Goal: Check status: Check status

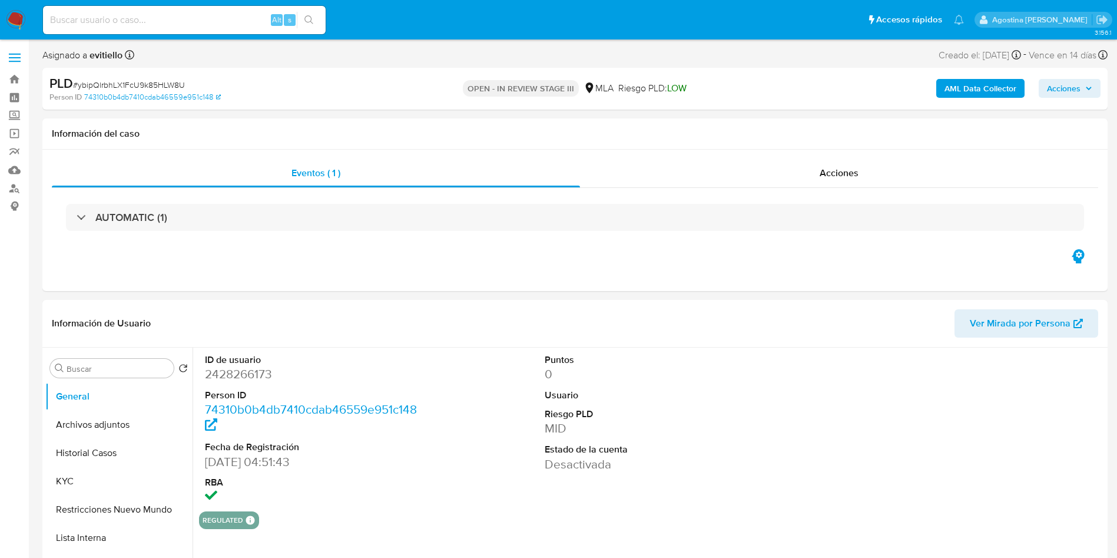
select select "10"
click at [238, 371] on dd "2428266173" at bounding box center [312, 374] width 215 height 16
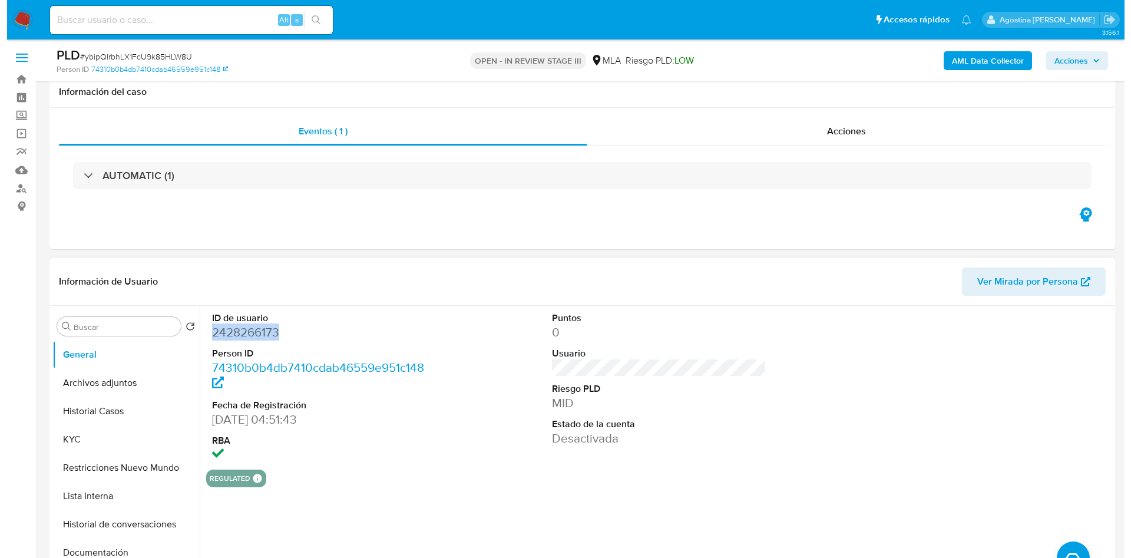
scroll to position [177, 0]
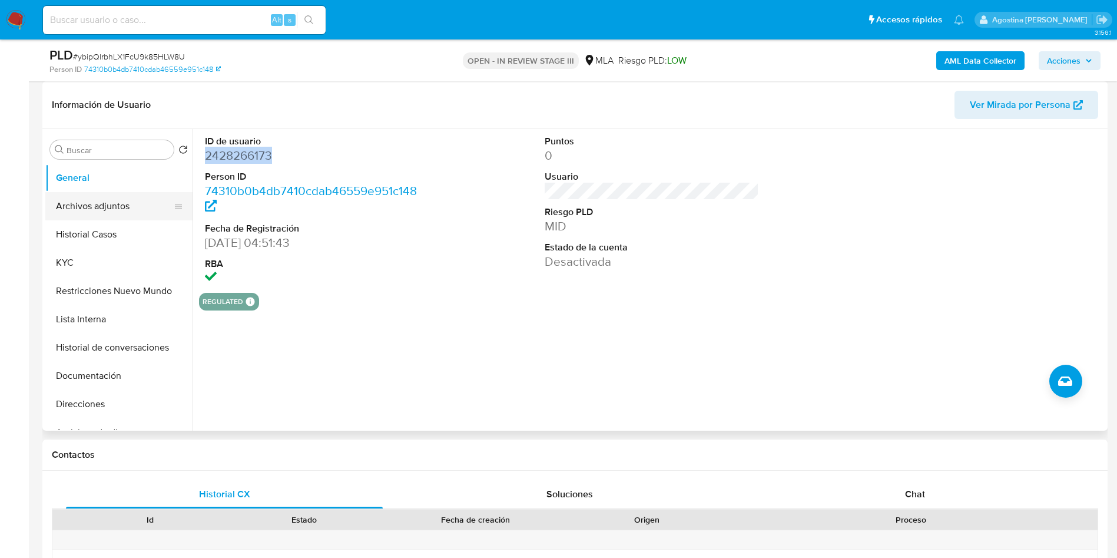
click at [125, 210] on button "Archivos adjuntos" at bounding box center [114, 206] width 138 height 28
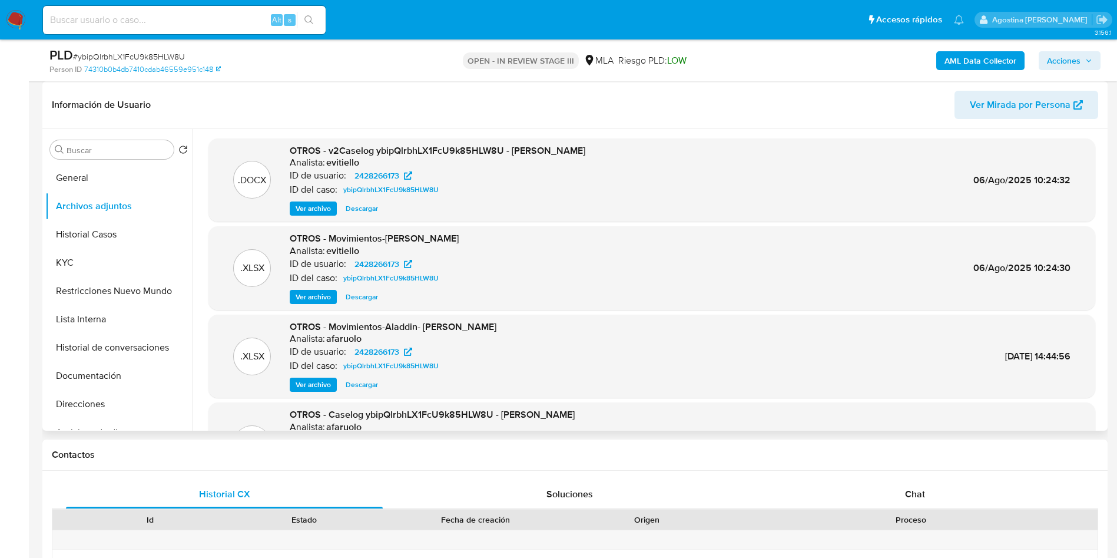
click at [320, 206] on span "Ver archivo" at bounding box center [313, 209] width 35 height 12
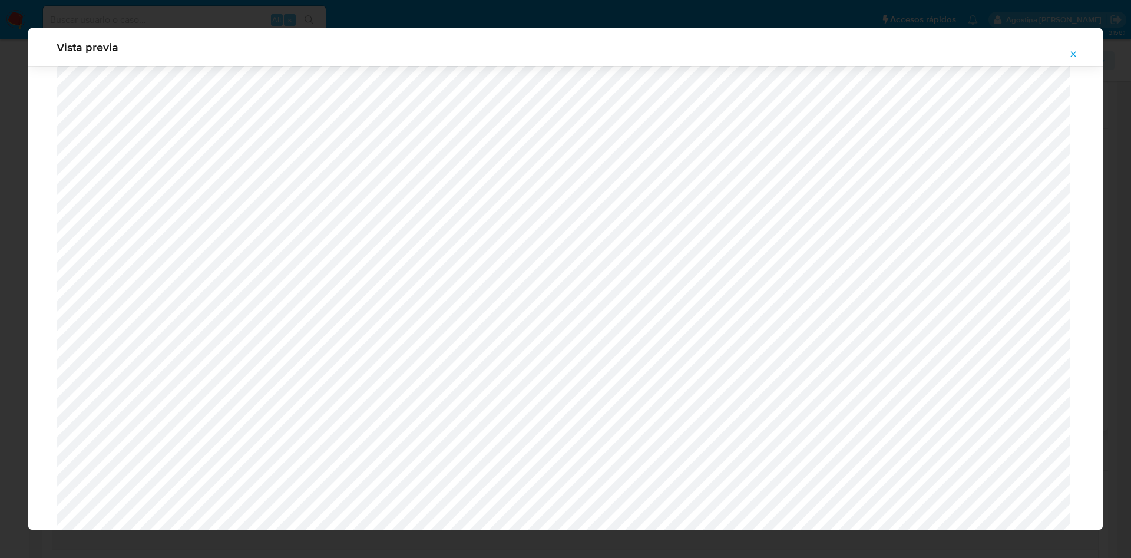
scroll to position [330, 0]
click at [1077, 58] on icon "Attachment preview" at bounding box center [1072, 53] width 9 height 9
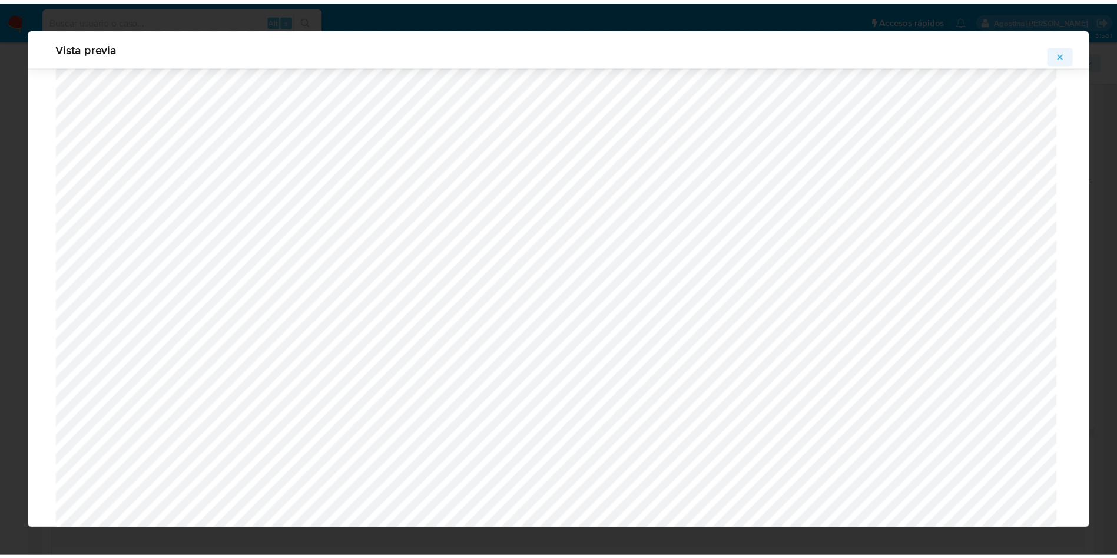
scroll to position [0, 0]
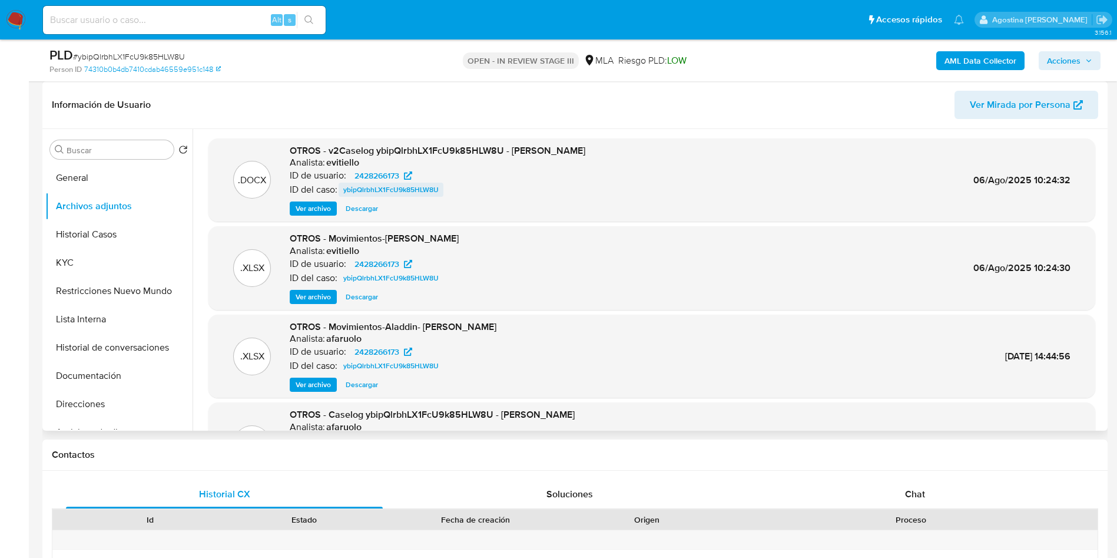
click at [411, 184] on span "ybipQlrbhLX1FcU9k85HLW8U" at bounding box center [390, 190] width 95 height 14
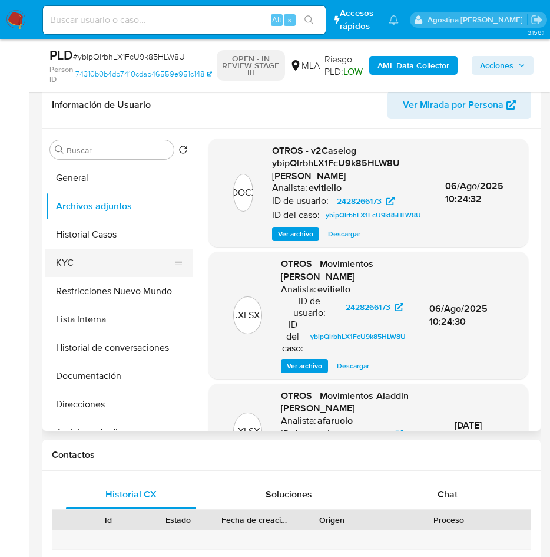
click at [90, 265] on button "KYC" at bounding box center [114, 263] width 138 height 28
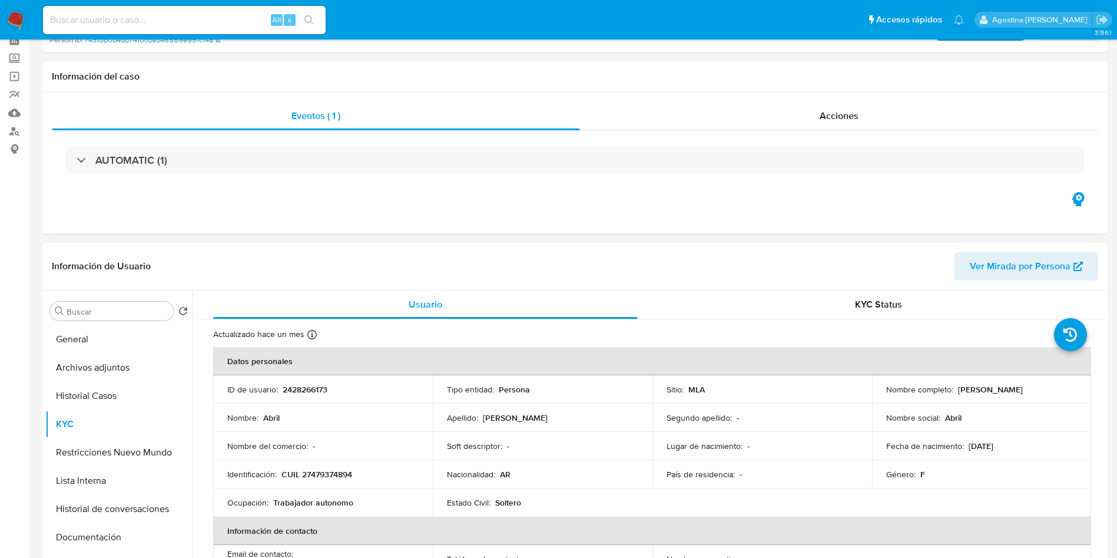
scroll to position [177, 0]
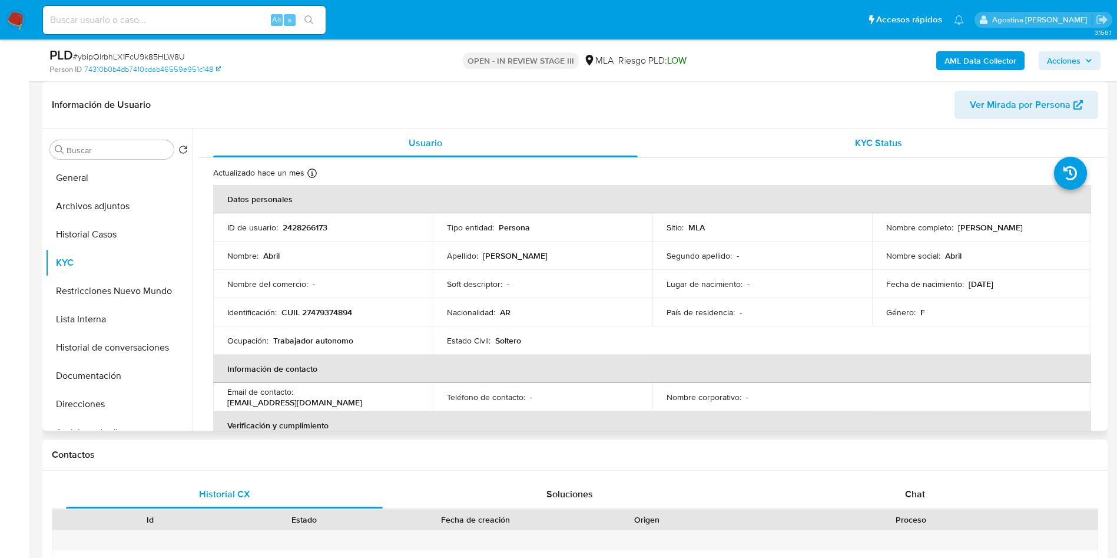
click at [878, 135] on div "KYC Status" at bounding box center [878, 143] width 425 height 28
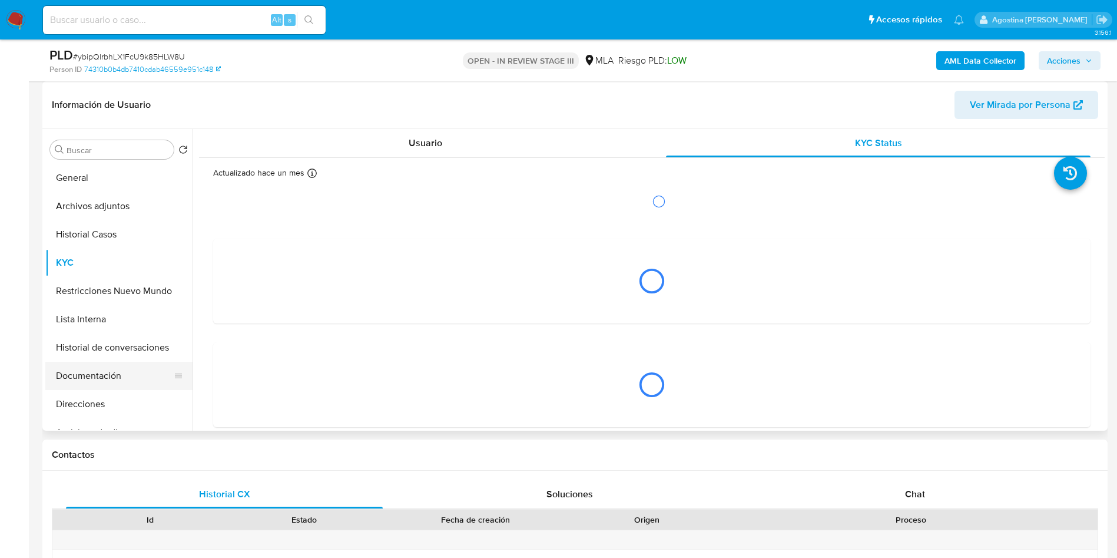
click at [104, 379] on button "Documentación" at bounding box center [114, 376] width 138 height 28
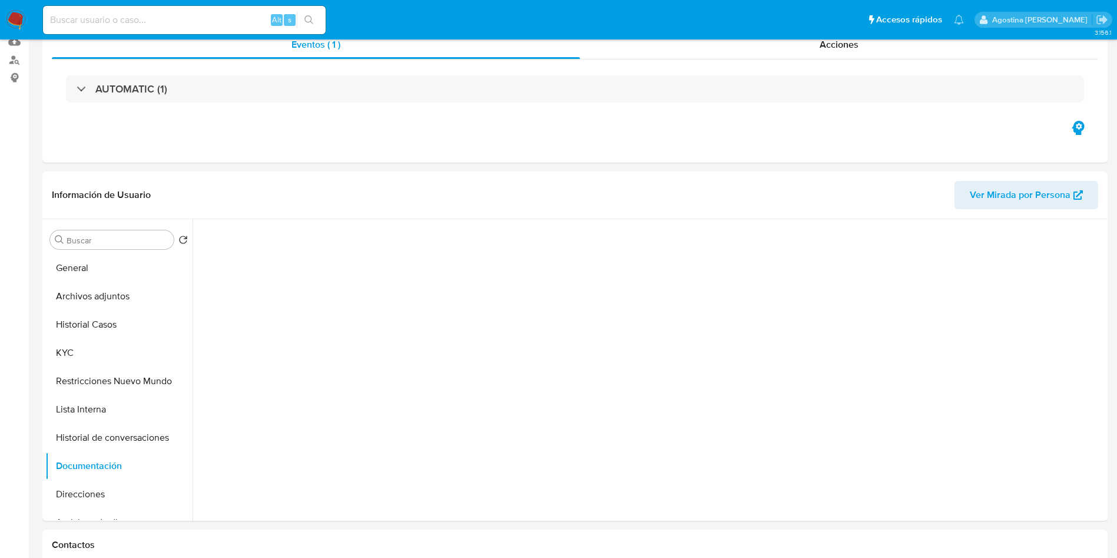
scroll to position [8, 0]
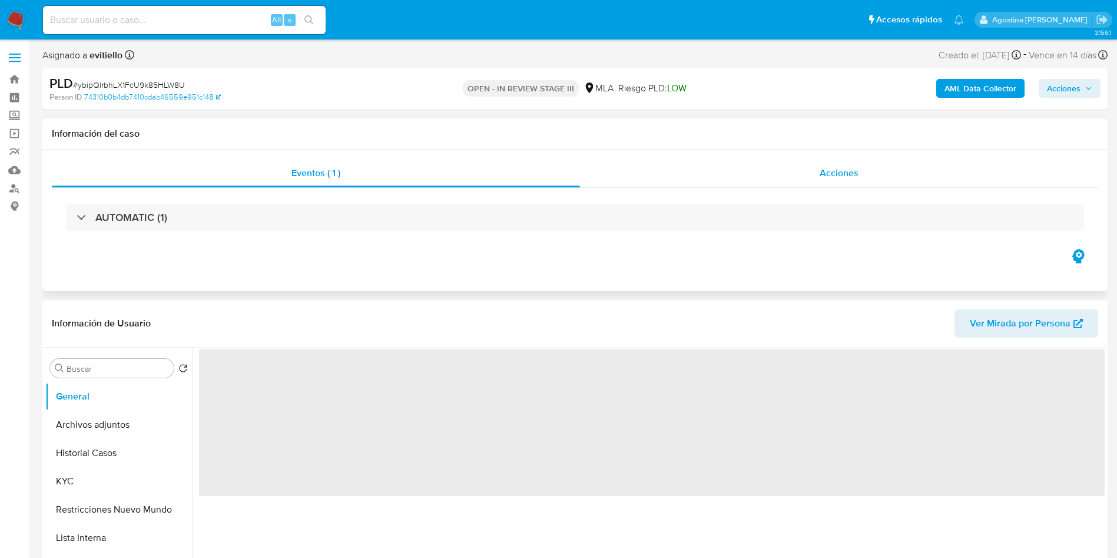
click at [701, 163] on div "Acciones" at bounding box center [839, 173] width 518 height 28
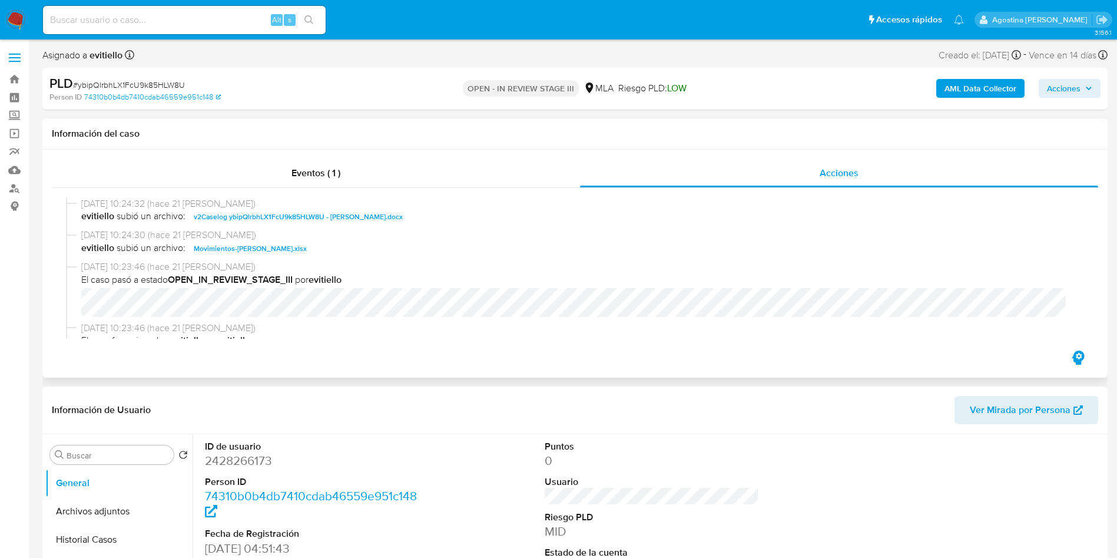
select select "10"
click at [339, 214] on span "v2Caselog ybipQlrbhLX1FcU9k85HLW8U - Abril Mattern.docx" at bounding box center [298, 217] width 209 height 14
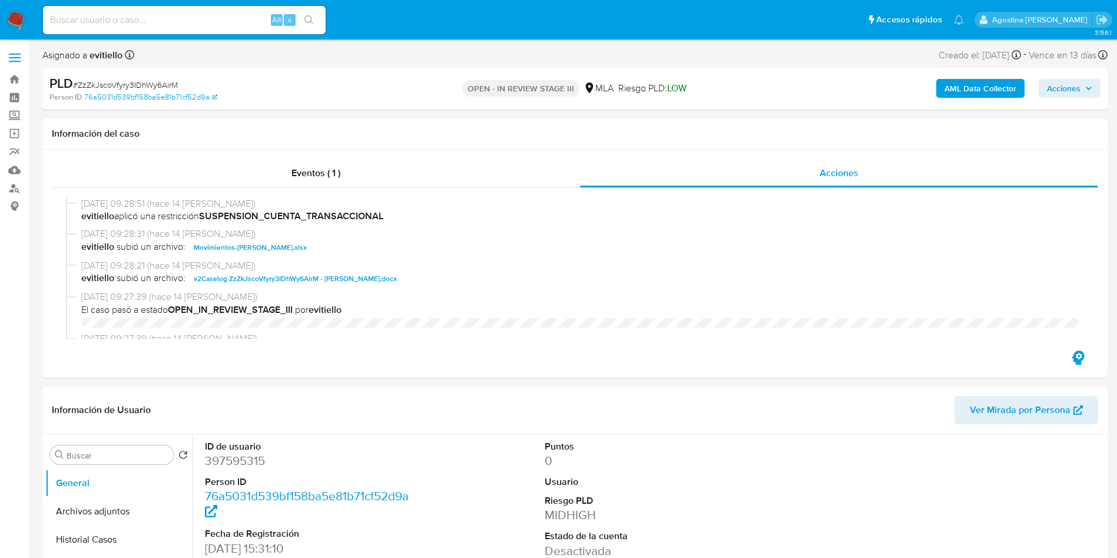
select select "10"
click at [375, 280] on span "v2Caselog ZzZkJscoVfyry3IDhWy6AirM - Antonella Montelle.docx" at bounding box center [295, 278] width 203 height 14
click at [210, 21] on input at bounding box center [184, 19] width 283 height 15
paste input "472941577"
type input "472941577"
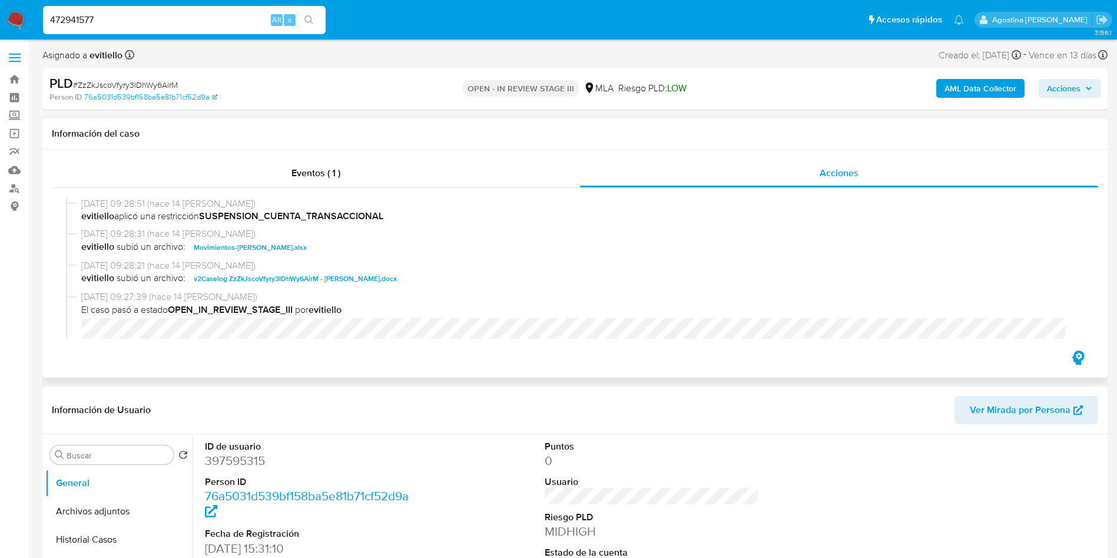
drag, startPoint x: 720, startPoint y: 309, endPoint x: 725, endPoint y: 314, distance: 6.7
click at [720, 310] on span "El caso pasó a estado OPEN_IN_REVIEW_STAGE_III por evitiello" at bounding box center [580, 309] width 998 height 13
